Goal: Download file/media

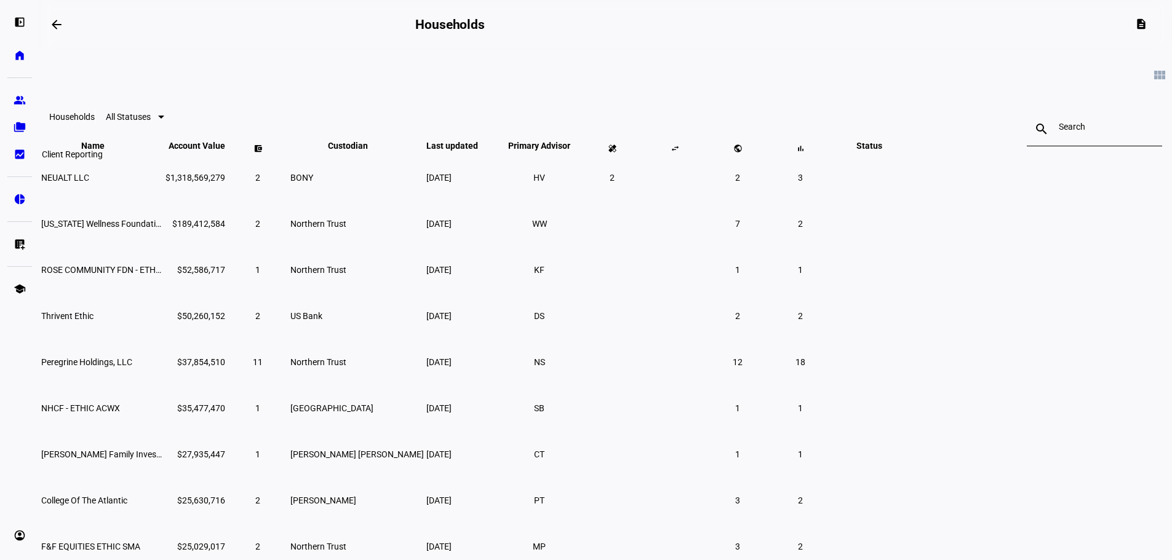
click at [7, 158] on div "left_panel_open home Home Advisors group Prospects folder_copy Households bid_l…" at bounding box center [19, 280] width 39 height 560
click at [21, 150] on eth-mat-symbol "bid_landscape" at bounding box center [20, 154] width 12 height 12
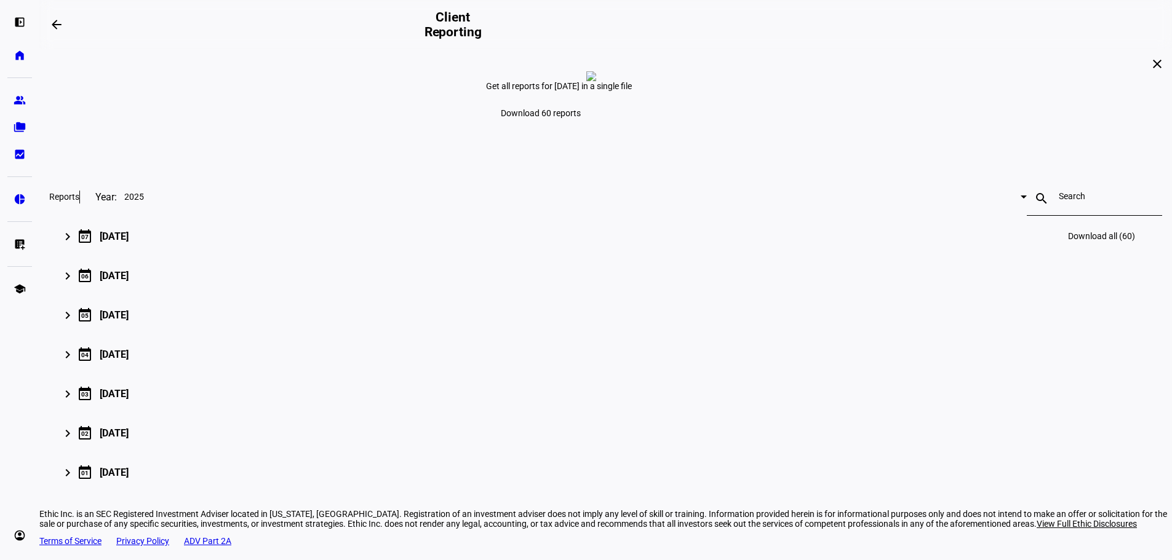
click at [129, 242] on div "[DATE]" at bounding box center [114, 237] width 29 height 12
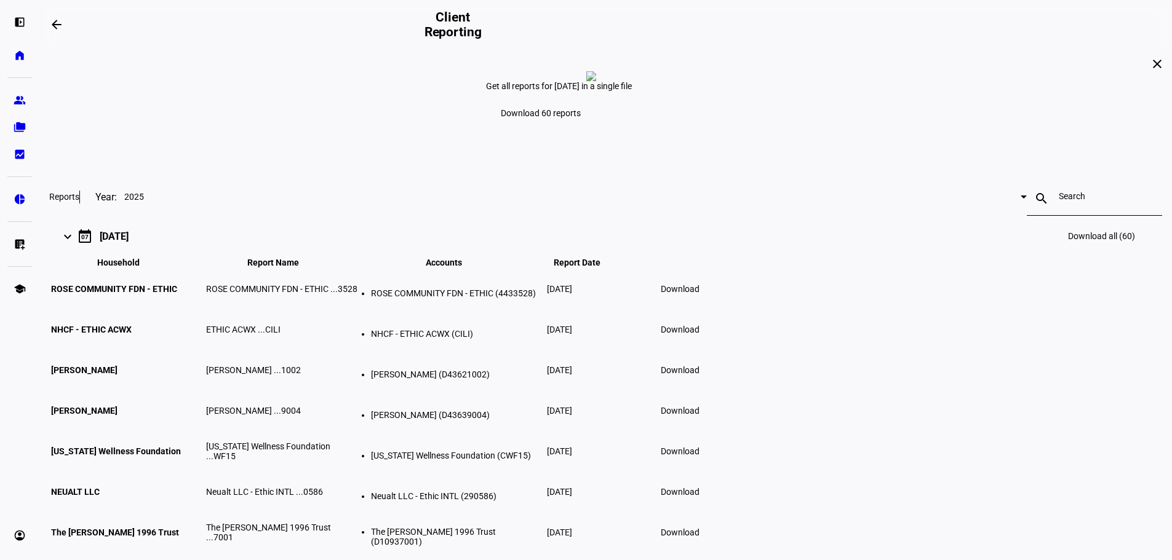
scroll to position [62, 0]
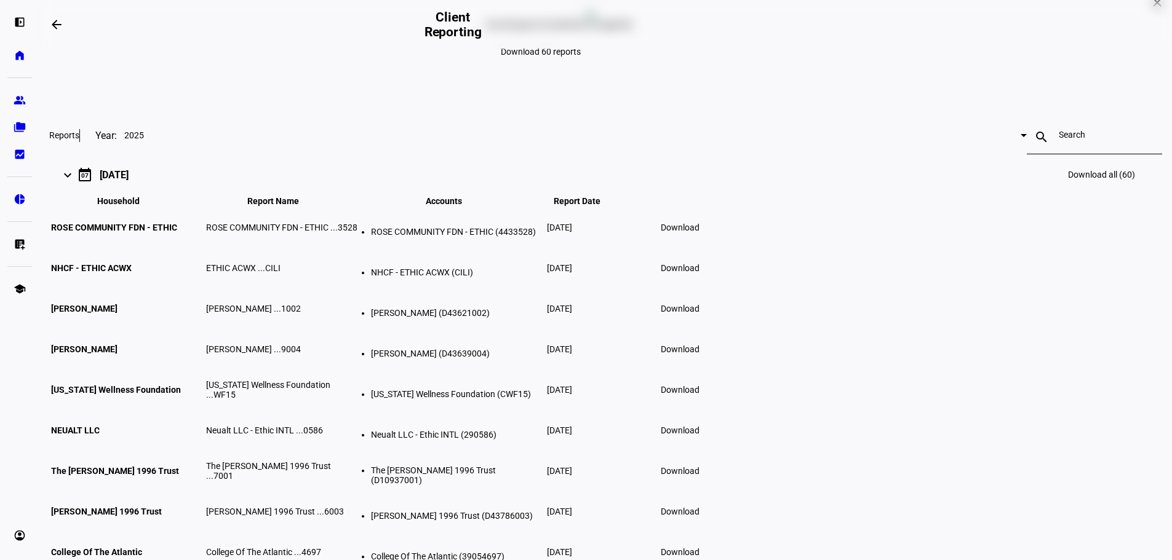
click at [581, 57] on span "Download 60 reports" at bounding box center [541, 52] width 80 height 10
